Goal: Check status: Check status

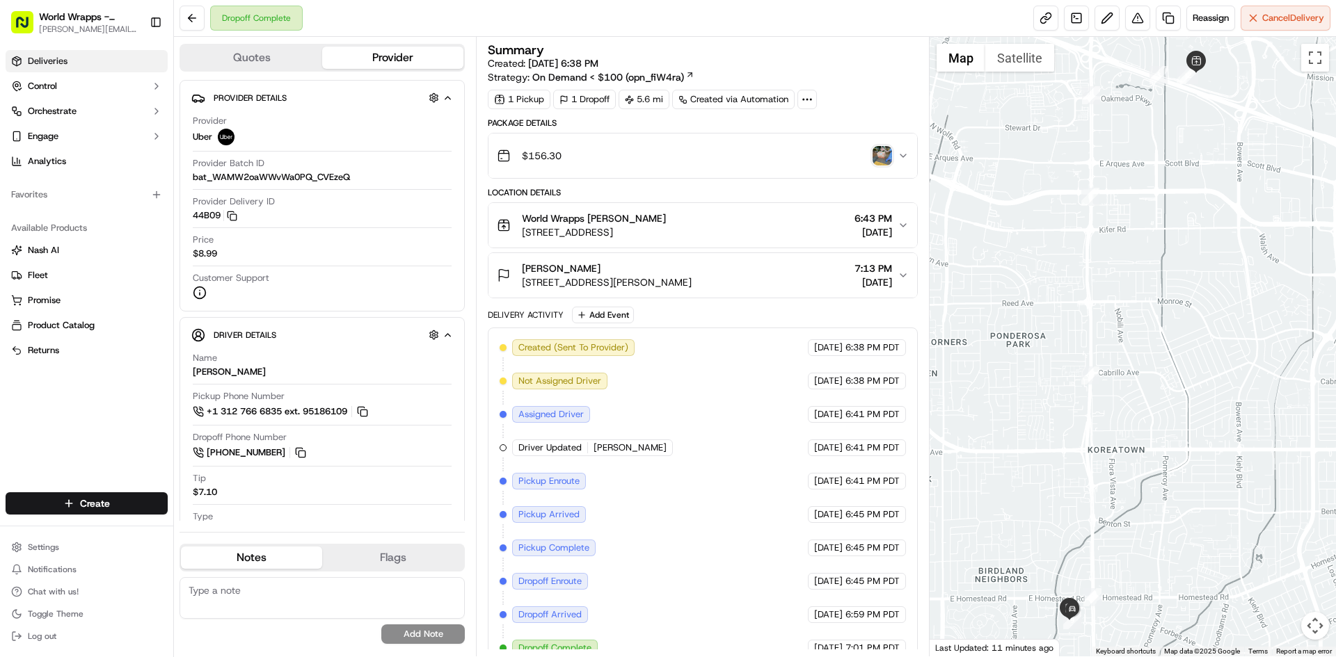
scroll to position [19, 0]
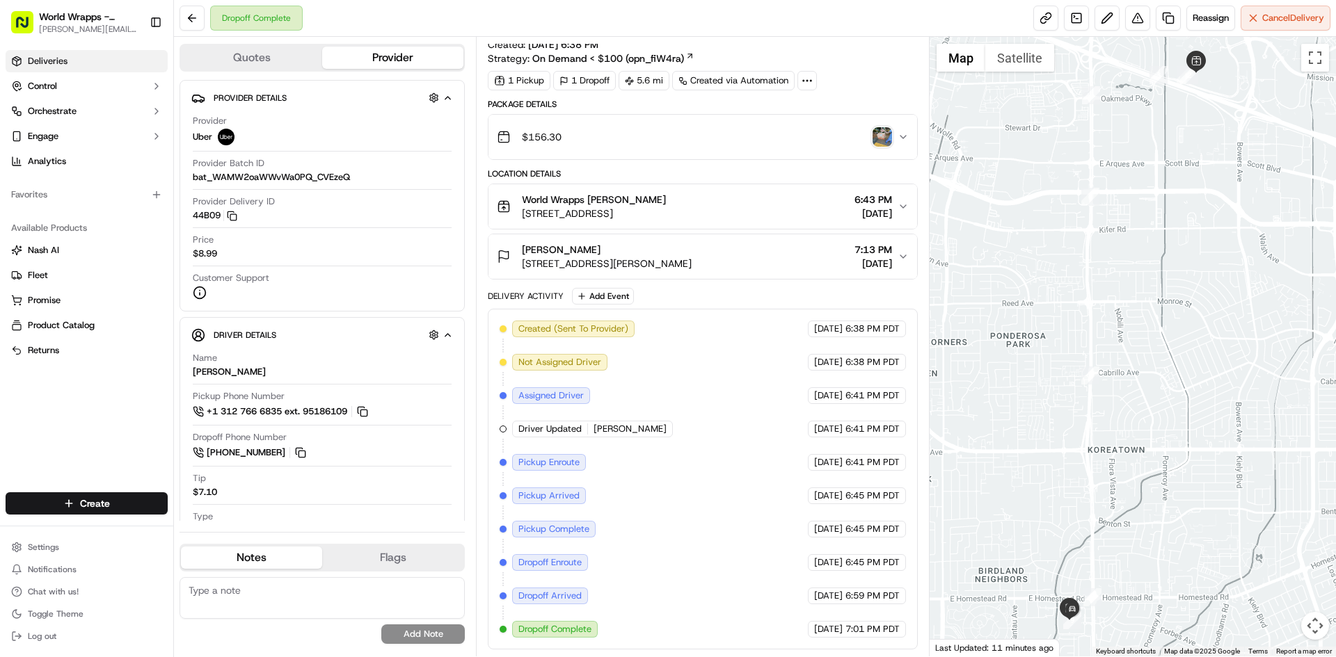
click at [86, 55] on link "Deliveries" at bounding box center [87, 61] width 162 height 22
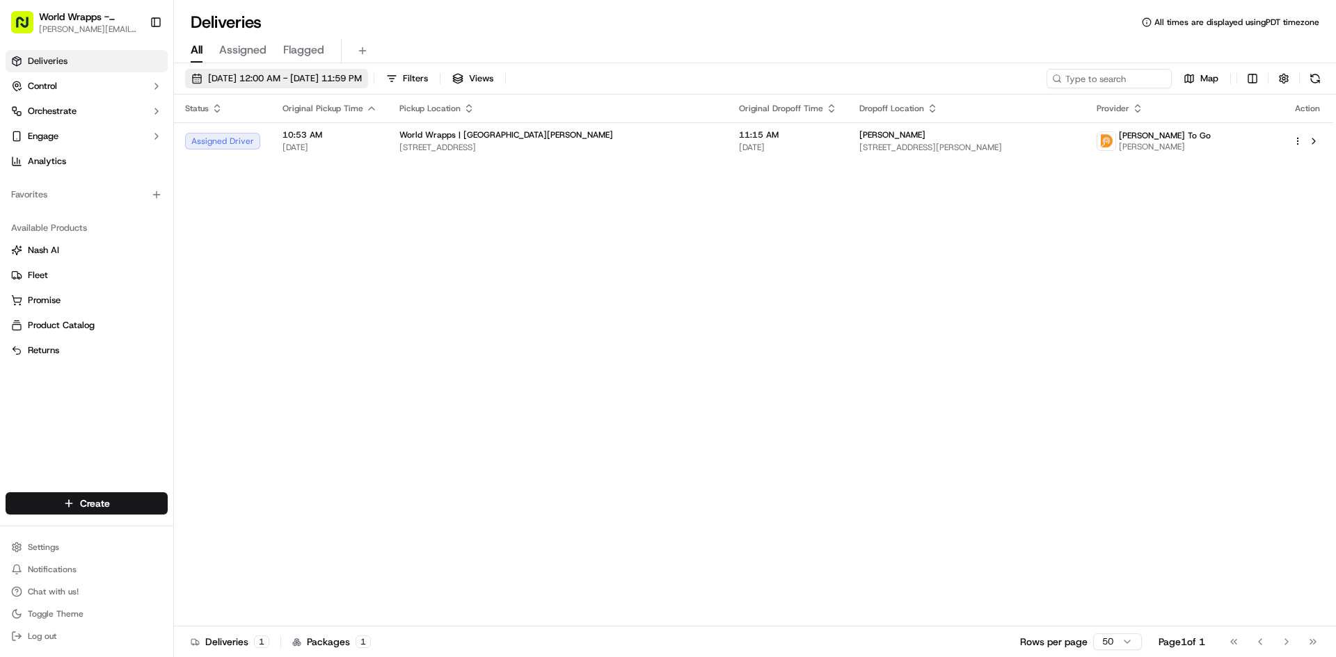
click at [222, 79] on span "[DATE] 12:00 AM - [DATE] 11:59 PM" at bounding box center [285, 78] width 154 height 13
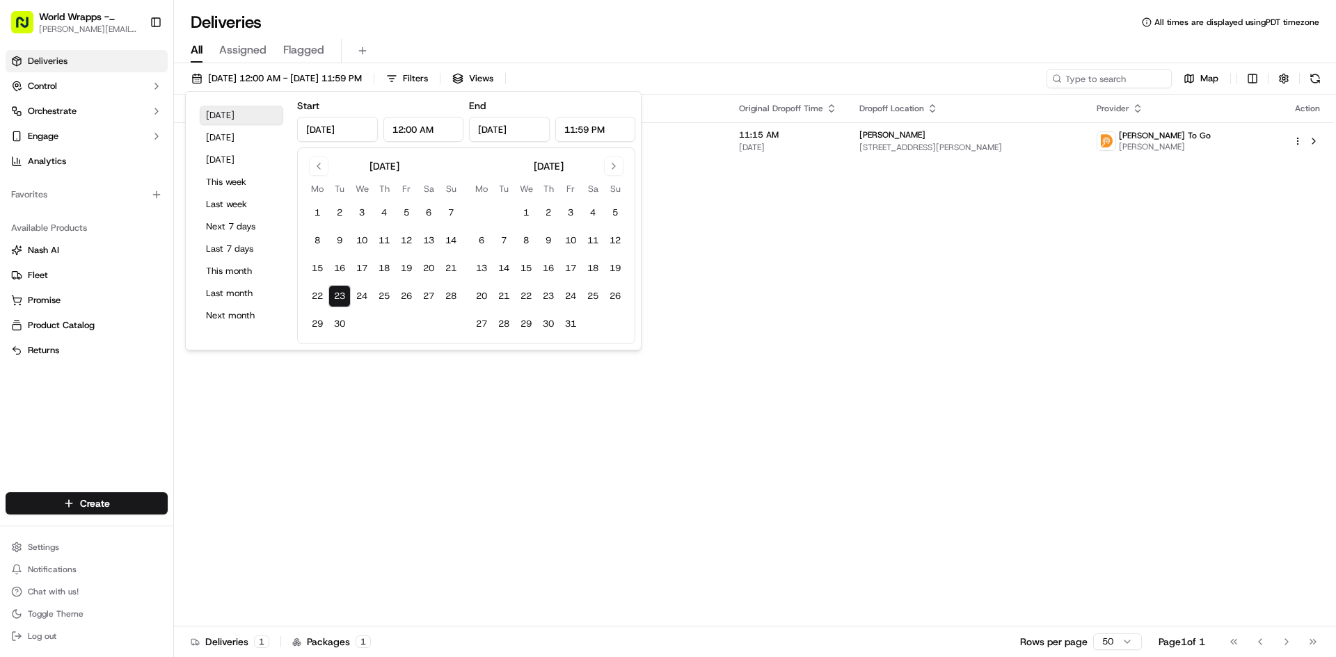
click at [235, 115] on button "[DATE]" at bounding box center [241, 115] width 83 height 19
click at [150, 401] on div "Deliveries Control Orchestrate Engage Analytics Favorites Available Products [P…" at bounding box center [86, 263] width 173 height 437
